Goal: Task Accomplishment & Management: Manage account settings

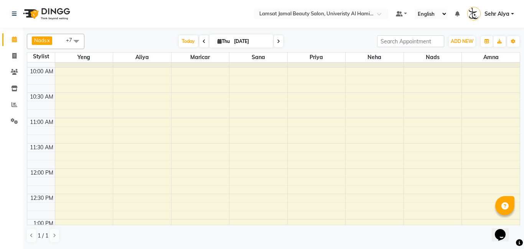
scroll to position [34, 0]
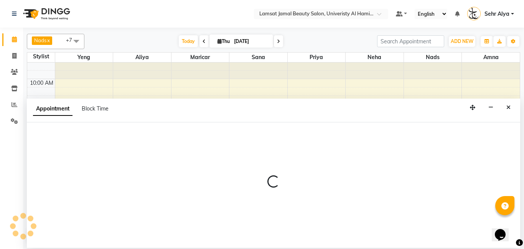
select select "79912"
select select "tentative"
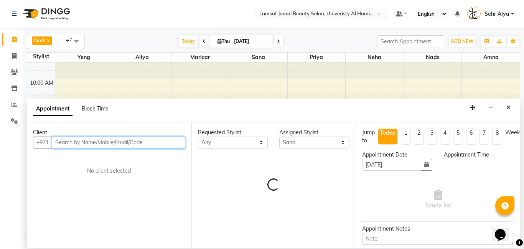
select select "720"
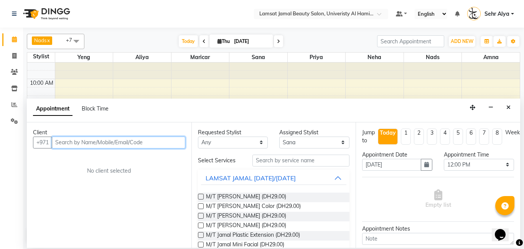
click at [161, 143] on input "text" at bounding box center [119, 143] width 134 height 12
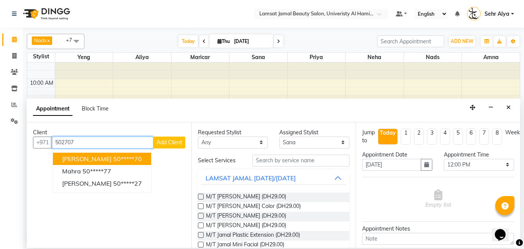
click at [119, 155] on button "[PERSON_NAME] 50*****70" at bounding box center [102, 159] width 98 height 12
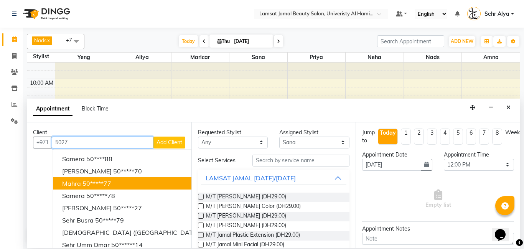
click at [120, 182] on button "Mahra 50*****77" at bounding box center [147, 183] width 188 height 12
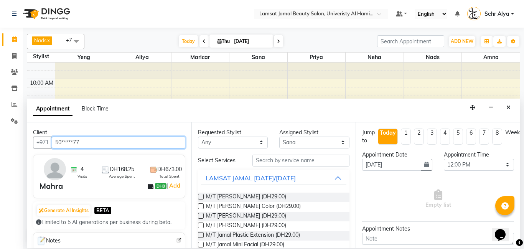
type input "50*****77"
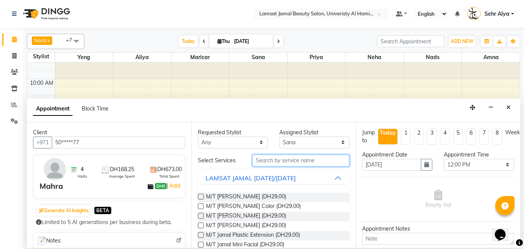
click at [269, 163] on input "text" at bounding box center [300, 161] width 97 height 12
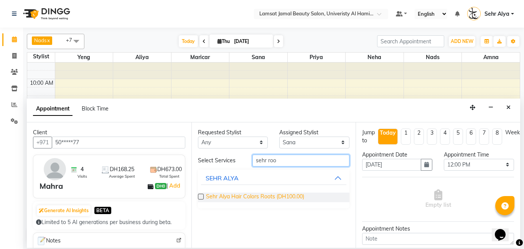
type input "sehr roo"
click at [253, 196] on span "Sehr Alya Hair Colors Roots (DH100.00)" at bounding box center [255, 198] width 98 height 10
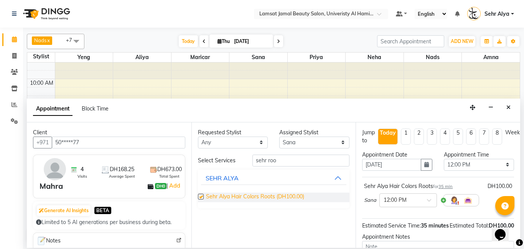
checkbox input "false"
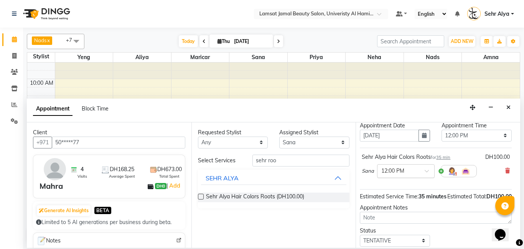
scroll to position [84, 3]
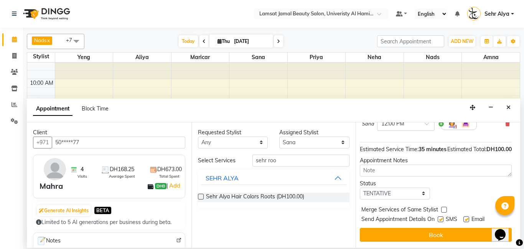
click at [443, 209] on label at bounding box center [444, 210] width 6 height 6
click at [443, 209] on input "checkbox" at bounding box center [443, 210] width 5 height 5
checkbox input "true"
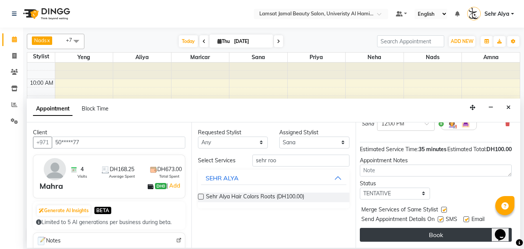
click at [432, 231] on button "Book" at bounding box center [436, 235] width 152 height 14
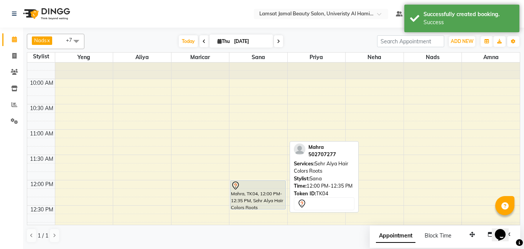
click at [266, 191] on div "Mahra, TK04, 12:00 PM-12:35 PM, Sehr Alya Hair Colors Roots" at bounding box center [258, 195] width 55 height 28
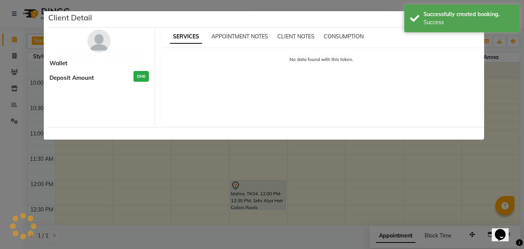
select select "7"
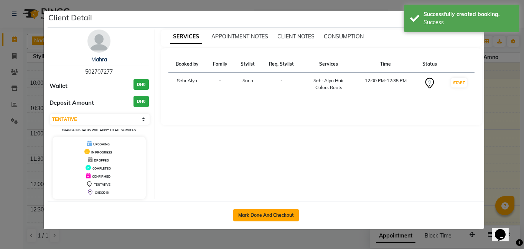
click at [264, 214] on button "Mark Done And Checkout" at bounding box center [266, 215] width 66 height 12
select select "service"
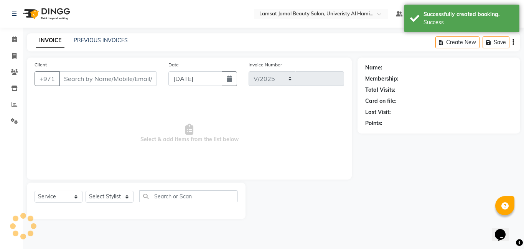
select select "8294"
type input "3221"
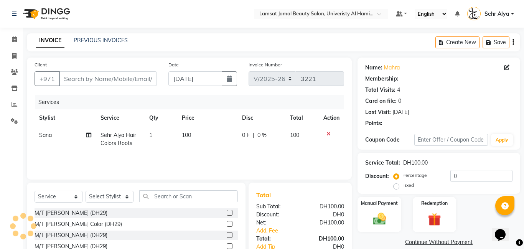
type input "50*****77"
select select "79912"
click at [341, 178] on div "Client +971 50*****77 Date [DATE] Invoice Number V/2025 V/[PHONE_NUMBER] Servic…" at bounding box center [189, 119] width 325 height 122
click at [378, 213] on img at bounding box center [379, 219] width 22 height 16
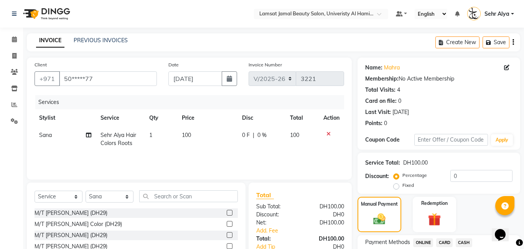
click at [442, 239] on span "CARD" at bounding box center [444, 242] width 16 height 9
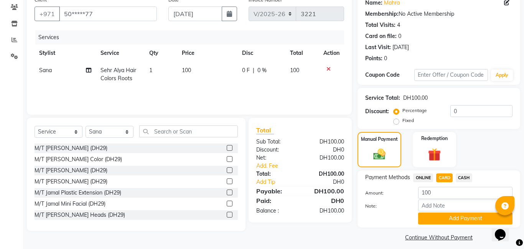
scroll to position [71, 0]
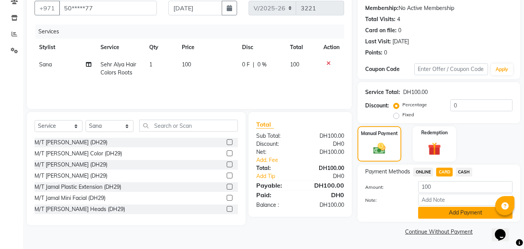
click at [452, 213] on button "Add Payment" at bounding box center [465, 213] width 94 height 12
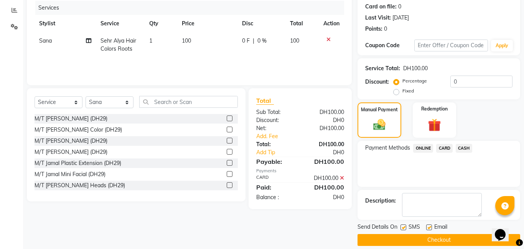
scroll to position [103, 0]
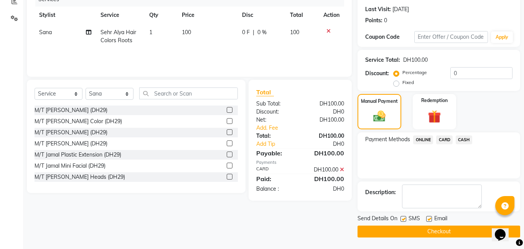
click at [440, 232] on button "Checkout" at bounding box center [439, 232] width 163 height 12
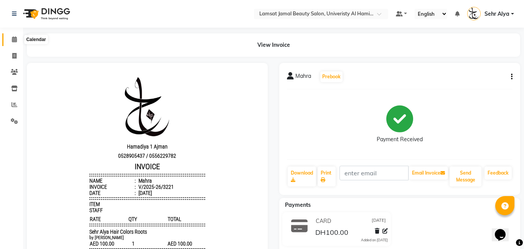
click at [20, 39] on span at bounding box center [14, 39] width 13 height 9
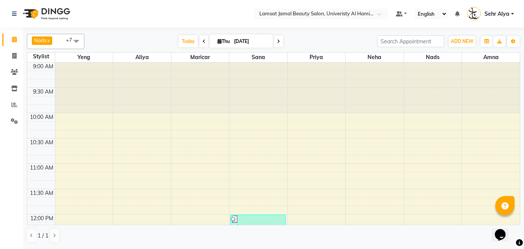
scroll to position [118, 0]
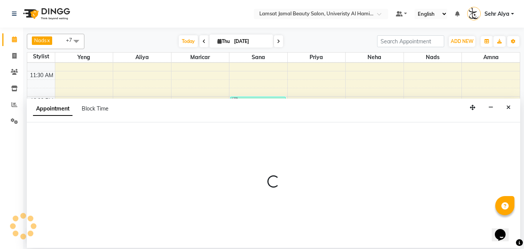
select select "79916"
select select "tentative"
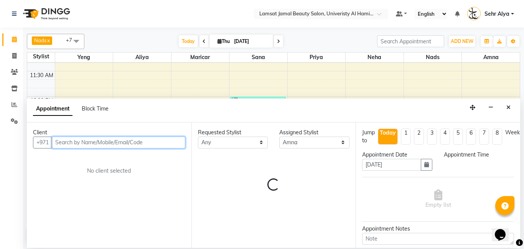
select select "765"
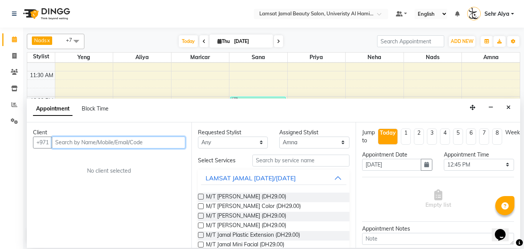
click at [103, 140] on input "text" at bounding box center [119, 143] width 134 height 12
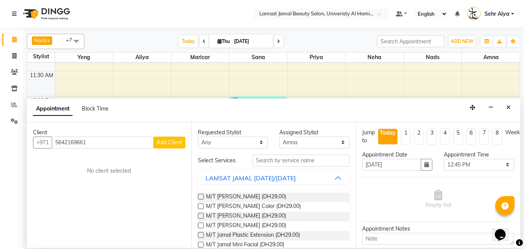
click at [171, 147] on button "Add Client" at bounding box center [169, 143] width 32 height 12
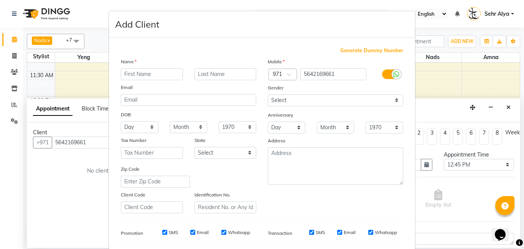
click at [90, 135] on ngb-modal-window "Add Client Generate Dummy Number Name Email DOB Day 01 02 03 04 05 06 07 08 09 …" at bounding box center [262, 124] width 524 height 249
click at [67, 141] on ngb-modal-window "Add Client Generate Dummy Number Name Email DOB Day 01 02 03 04 05 06 07 08 09 …" at bounding box center [262, 124] width 524 height 249
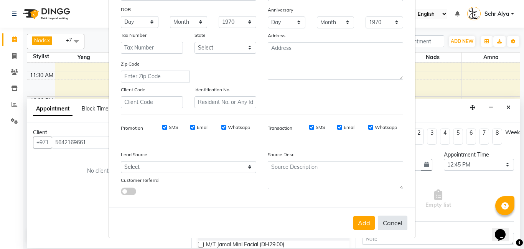
click at [402, 229] on button "Cancel" at bounding box center [393, 223] width 30 height 15
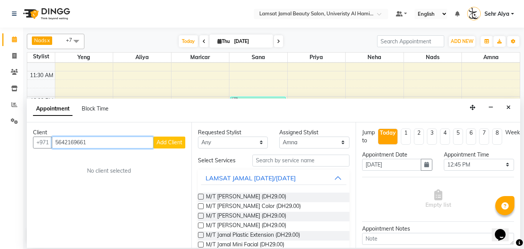
click at [94, 145] on input "5642169661" at bounding box center [103, 143] width 102 height 12
type input "5"
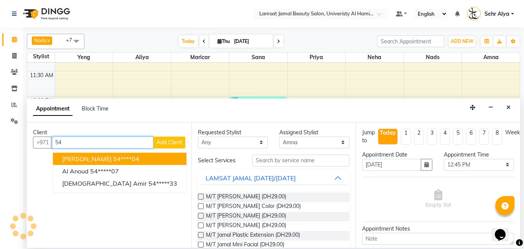
type input "5"
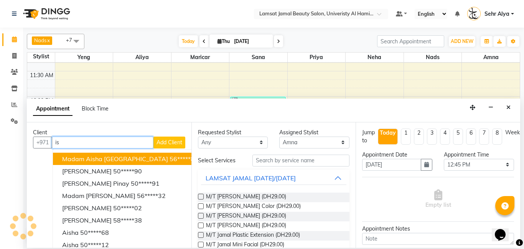
type input "i"
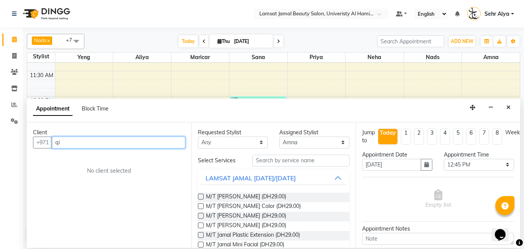
type input "q"
type input "="
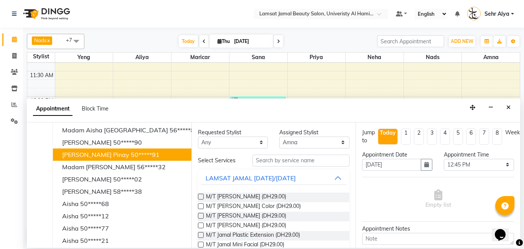
scroll to position [11, 0]
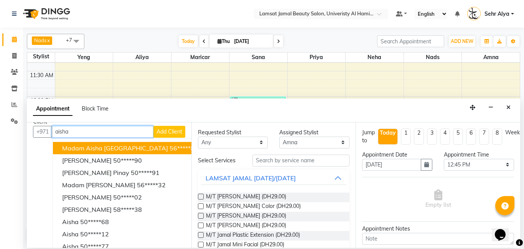
click at [104, 131] on input "aisha" at bounding box center [103, 132] width 102 height 12
type input "a"
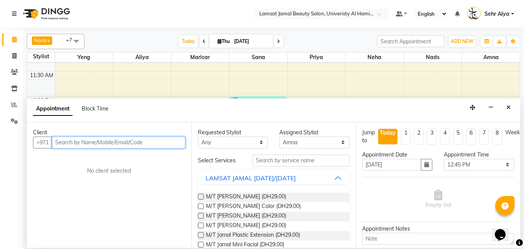
scroll to position [0, 0]
type input "56446966"
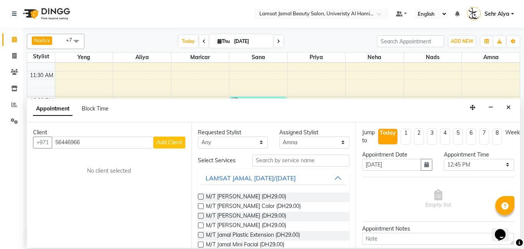
click at [160, 144] on span "Add Client" at bounding box center [170, 142] width 26 height 7
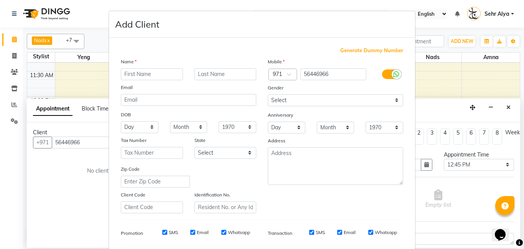
click at [131, 77] on input "text" at bounding box center [152, 74] width 62 height 12
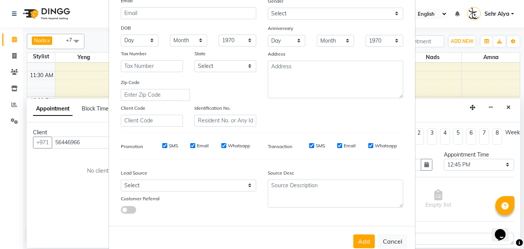
scroll to position [105, 0]
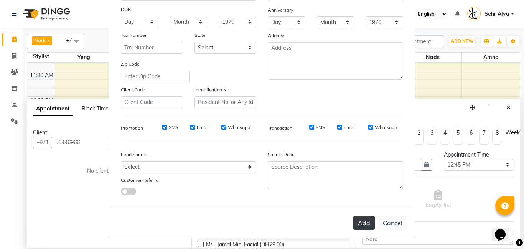
type input "sehr alya"
click at [360, 223] on button "Add" at bounding box center [363, 223] width 21 height 14
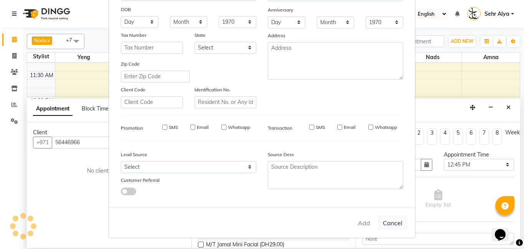
type input "56****66"
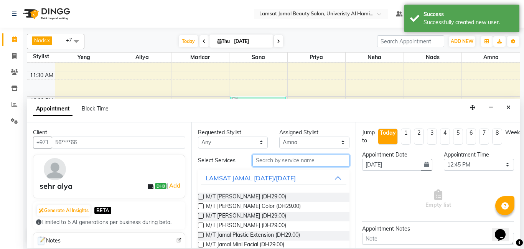
click at [295, 162] on input "text" at bounding box center [300, 161] width 97 height 12
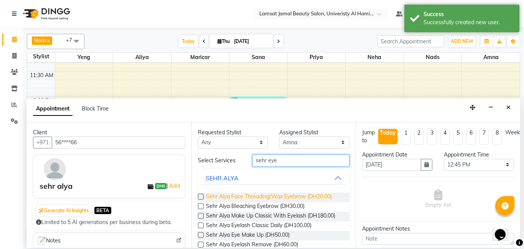
type input "sehr eye"
click at [309, 196] on span "Sehr Alya Face Threading/Wax Eyebrow (DH20.00)" at bounding box center [269, 198] width 126 height 10
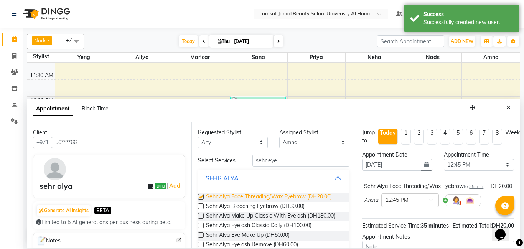
checkbox input "false"
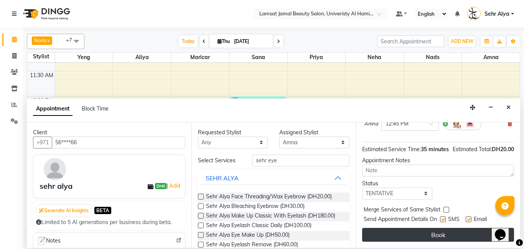
click at [412, 234] on button "Book" at bounding box center [438, 235] width 152 height 14
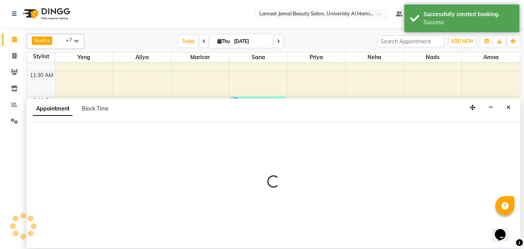
select select "79912"
select select "tentative"
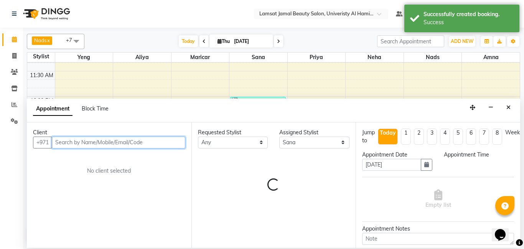
select select "810"
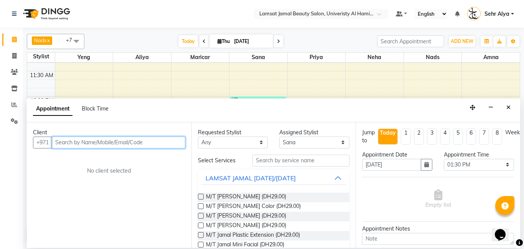
click at [170, 145] on input "text" at bounding box center [119, 143] width 134 height 12
type input "503513559"
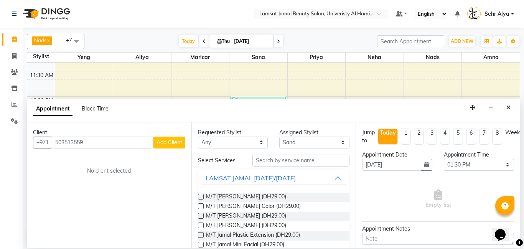
click at [178, 138] on button "Add Client" at bounding box center [169, 143] width 32 height 12
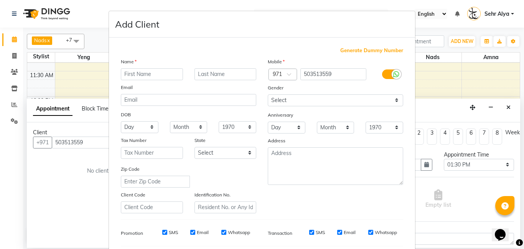
click at [133, 73] on input "text" at bounding box center [152, 74] width 62 height 12
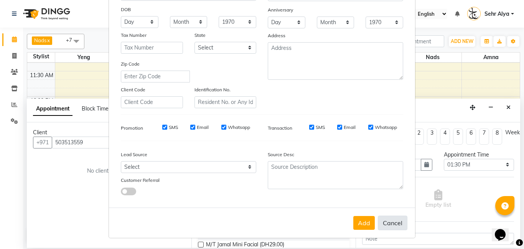
type input "um hamda"
click at [384, 228] on button "Cancel" at bounding box center [393, 223] width 30 height 15
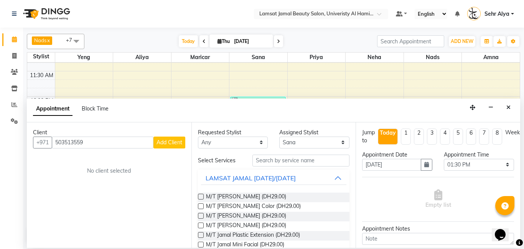
select select
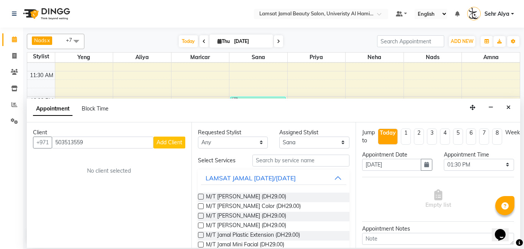
select select
checkbox input "false"
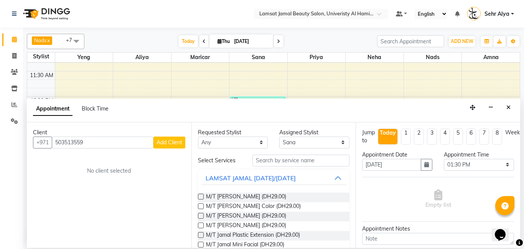
checkbox input "false"
click at [318, 162] on input "text" at bounding box center [300, 161] width 97 height 12
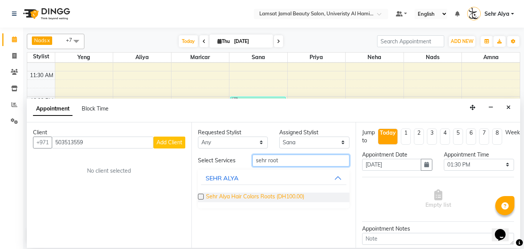
type input "sehr root"
click at [295, 197] on span "Sehr Alya Hair Colors Roots (DH100.00)" at bounding box center [255, 198] width 98 height 10
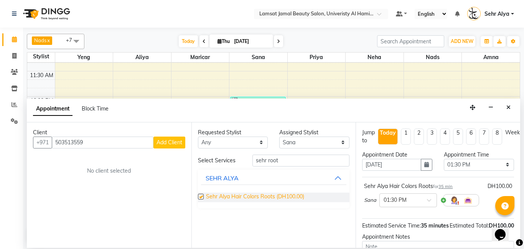
checkbox input "false"
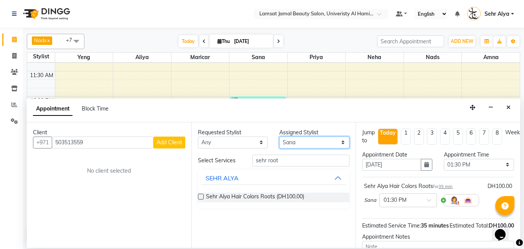
click at [296, 143] on select "Select [PERSON_NAME] Amna [PERSON_NAME] [PERSON_NAME] Ebda Lamsat [PERSON_NAME]…" at bounding box center [314, 143] width 70 height 12
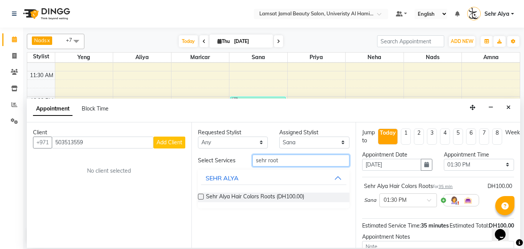
click at [287, 160] on input "sehr root" at bounding box center [300, 161] width 97 height 12
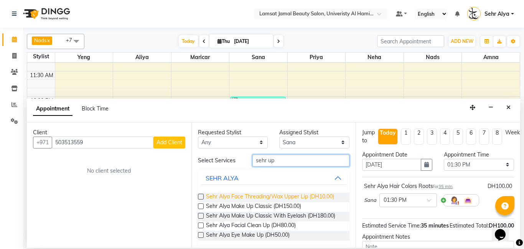
type input "sehr up"
click at [268, 198] on span "Sehr Alya Face Threading/Wax Upper Lip (DH10.00)" at bounding box center [270, 198] width 128 height 10
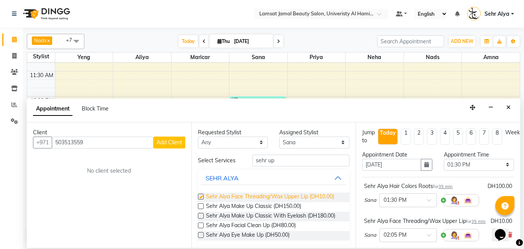
checkbox input "false"
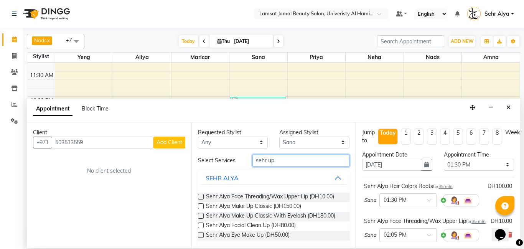
click at [282, 163] on input "sehr up" at bounding box center [300, 161] width 97 height 12
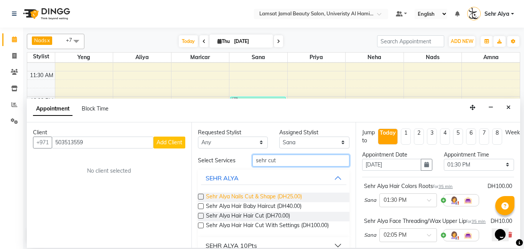
type input "sehr cut"
click at [255, 194] on span "Sehr Alya Nails Cut & Shape (DH25.00)" at bounding box center [254, 198] width 96 height 10
checkbox input "false"
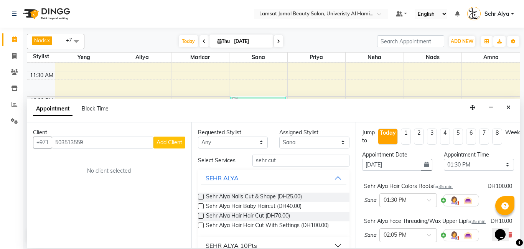
scroll to position [163, 0]
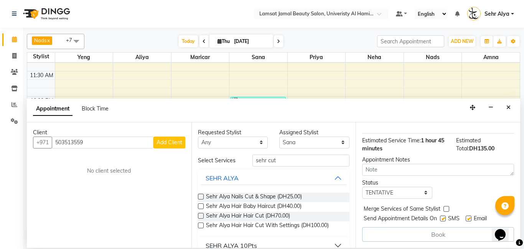
click at [449, 211] on label at bounding box center [447, 209] width 6 height 6
click at [449, 211] on input "checkbox" at bounding box center [446, 209] width 5 height 5
checkbox input "true"
click at [166, 140] on span "Add Client" at bounding box center [170, 142] width 26 height 7
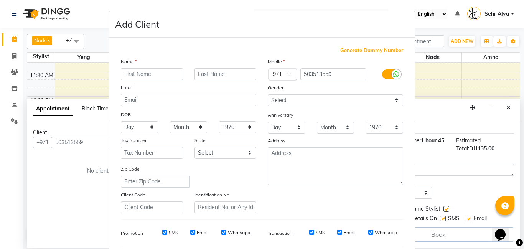
click at [140, 74] on input "text" at bounding box center [152, 74] width 62 height 12
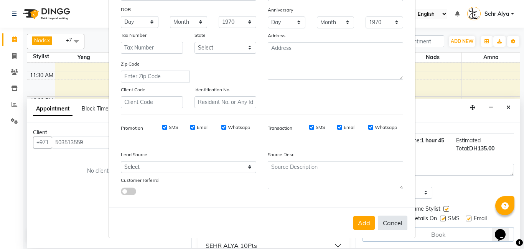
type input "sehr um hamda"
click at [379, 226] on button "Cancel" at bounding box center [393, 223] width 30 height 15
select select
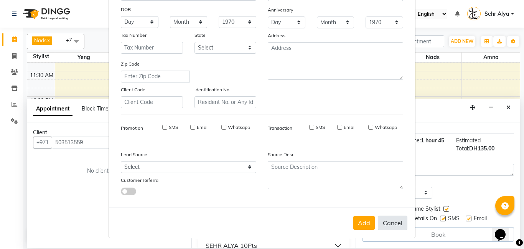
select select
checkbox input "false"
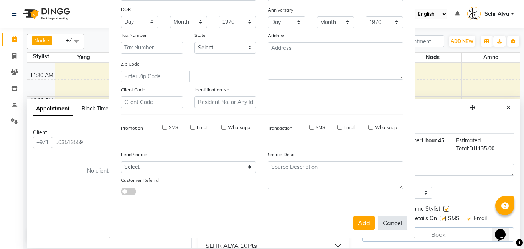
checkbox input "false"
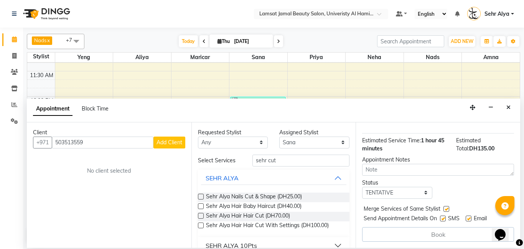
click at [166, 148] on button "Add Client" at bounding box center [169, 143] width 32 height 12
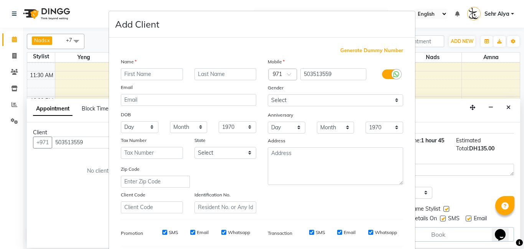
click at [127, 73] on input "text" at bounding box center [152, 74] width 62 height 12
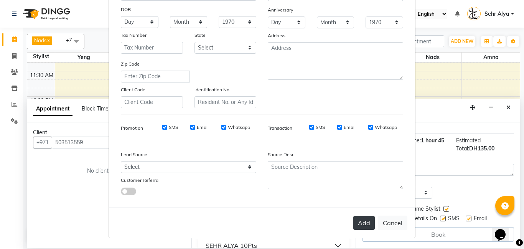
type input "hamda"
click at [366, 221] on button "Add" at bounding box center [363, 223] width 21 height 14
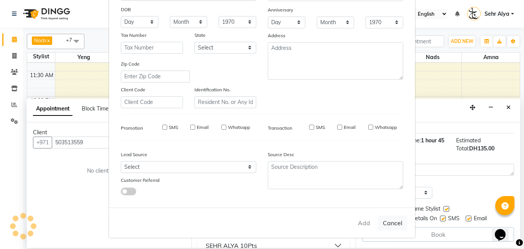
type input "50*****59"
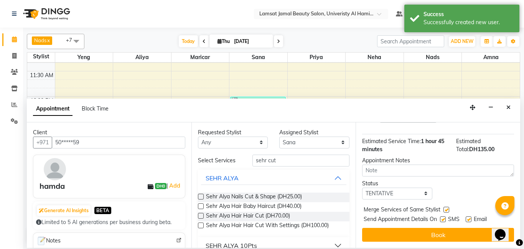
scroll to position [162, 0]
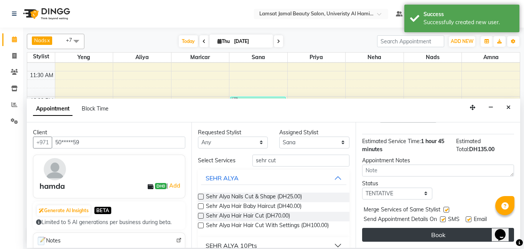
click at [443, 234] on button "Book" at bounding box center [438, 235] width 152 height 14
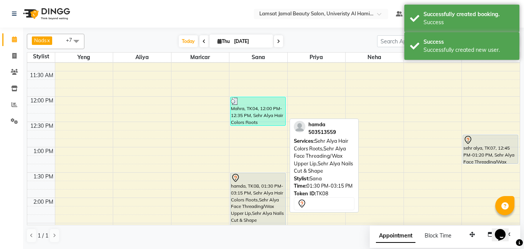
click at [262, 181] on div at bounding box center [258, 177] width 54 height 9
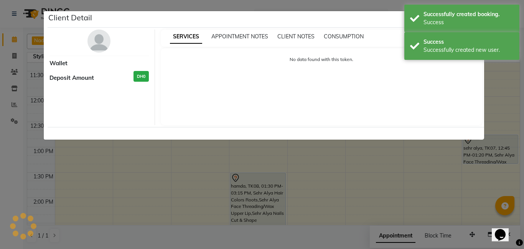
select select "7"
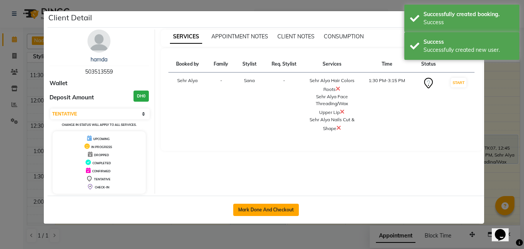
click at [249, 211] on button "Mark Done And Checkout" at bounding box center [266, 210] width 66 height 12
select select "service"
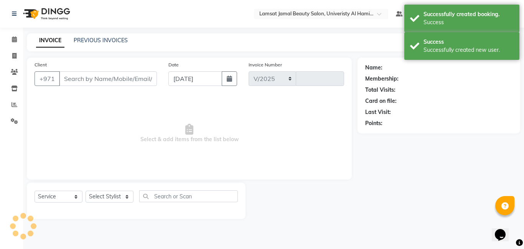
select select "8294"
type input "3224"
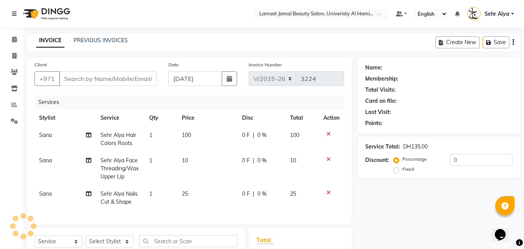
type input "50*****59"
select select "79912"
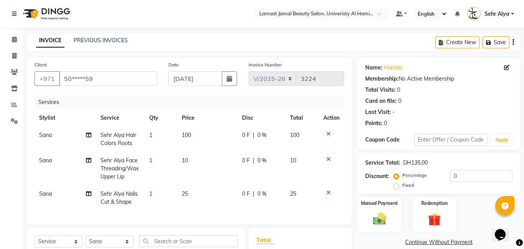
click at [44, 162] on span "Sana" at bounding box center [45, 160] width 13 height 7
select select "79912"
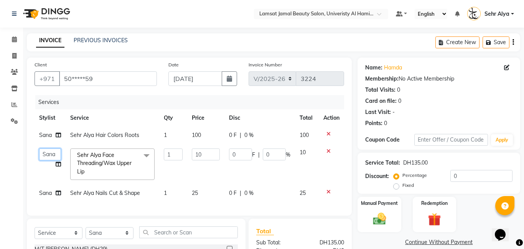
click at [43, 150] on select "[PERSON_NAME] Amna [PERSON_NAME] [PERSON_NAME] Ebda Lamsat [PERSON_NAME] [PERSO…" at bounding box center [50, 154] width 22 height 12
select select "79916"
click at [47, 195] on span "Sana" at bounding box center [45, 193] width 13 height 7
select select "79912"
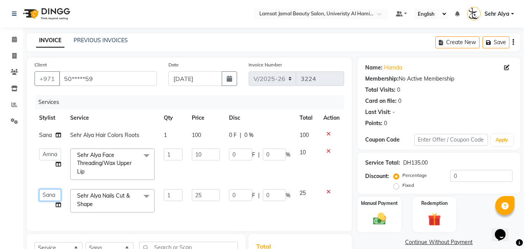
click at [47, 195] on select "[PERSON_NAME] Amna [PERSON_NAME] [PERSON_NAME] Ebda Lamsat [PERSON_NAME] [PERSO…" at bounding box center [50, 195] width 22 height 12
select select "80051"
click at [387, 221] on img at bounding box center [379, 219] width 22 height 16
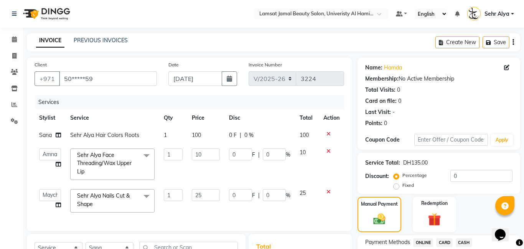
click at [444, 244] on span "CARD" at bounding box center [444, 242] width 16 height 9
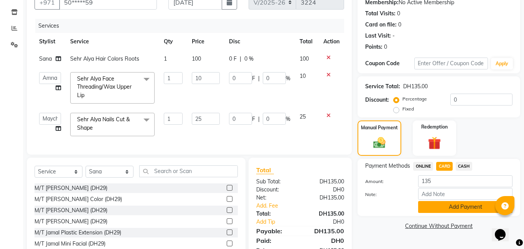
click at [462, 206] on button "Add Payment" at bounding box center [465, 207] width 94 height 12
